Goal: Task Accomplishment & Management: Manage account settings

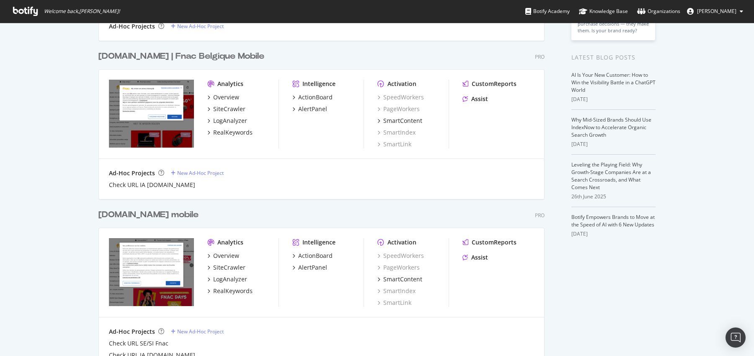
scroll to position [164, 0]
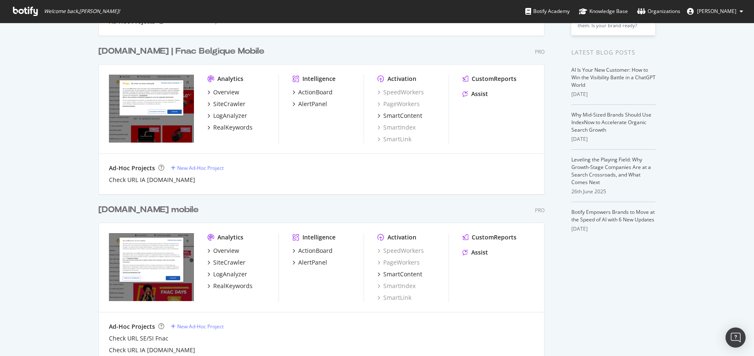
click at [176, 51] on div "[DOMAIN_NAME] | Fnac Belgique Mobile" at bounding box center [181, 51] width 166 height 12
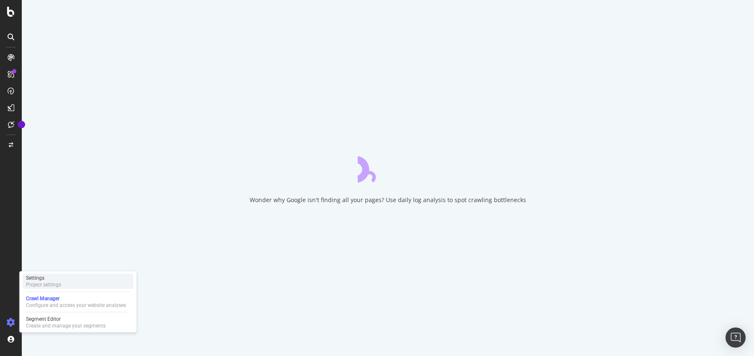
click at [59, 285] on div "Project settings" at bounding box center [43, 284] width 35 height 7
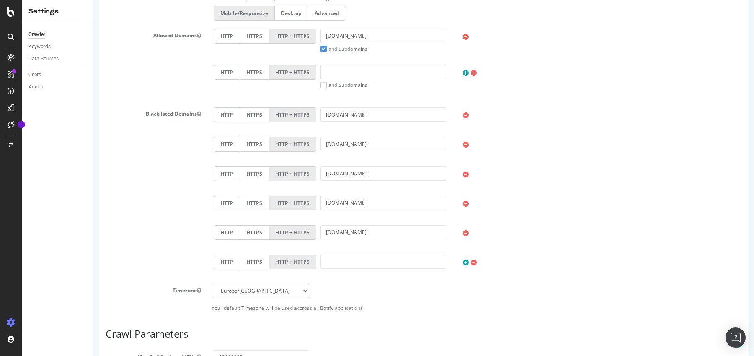
scroll to position [289, 0]
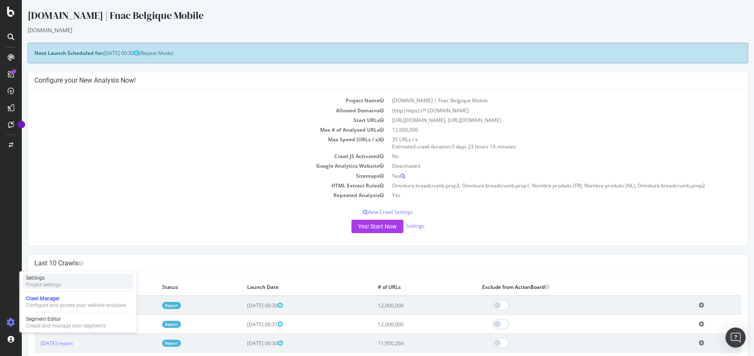
click at [56, 278] on div "Settings" at bounding box center [43, 277] width 35 height 7
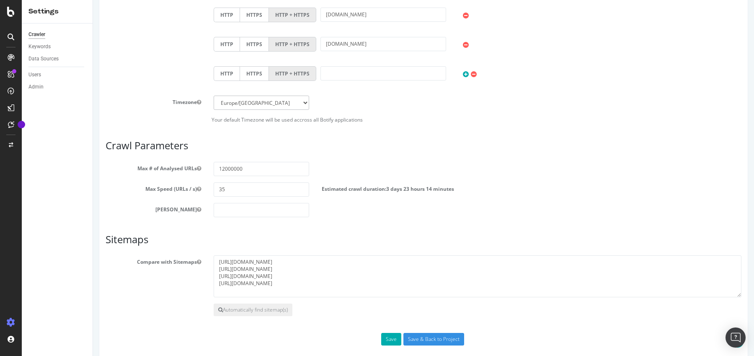
scroll to position [489, 0]
click at [224, 165] on input "12000000" at bounding box center [262, 168] width 96 height 14
type input "13000000"
click at [390, 334] on button "Save" at bounding box center [391, 338] width 20 height 13
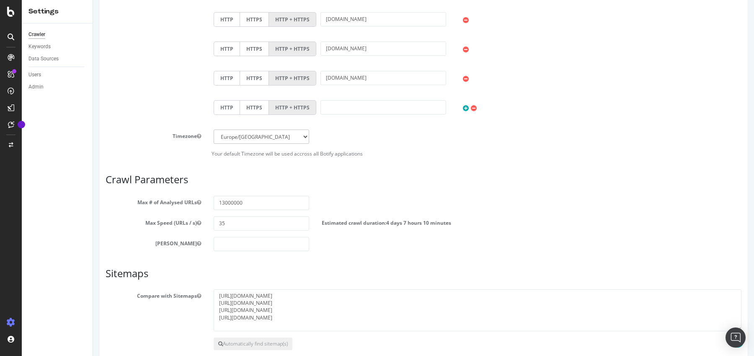
scroll to position [560, 0]
